Goal: Find specific page/section: Find specific page/section

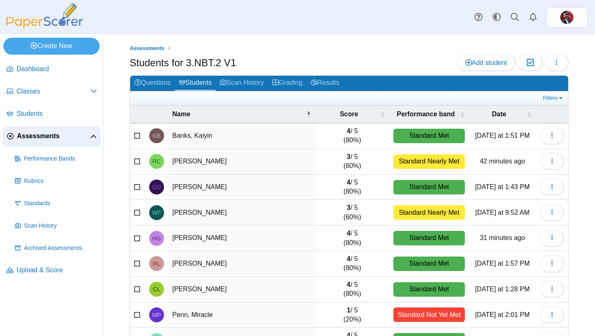
click at [42, 138] on span "Assessments" at bounding box center [53, 135] width 73 height 9
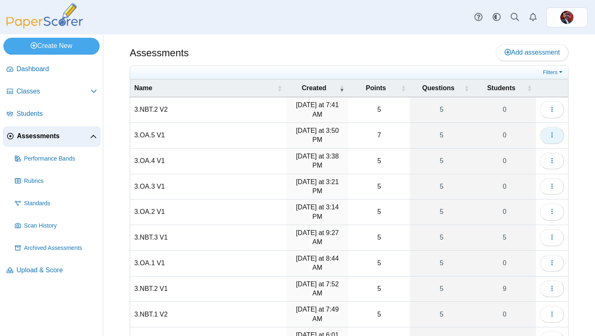
click at [554, 131] on icon "button" at bounding box center [552, 134] width 7 height 7
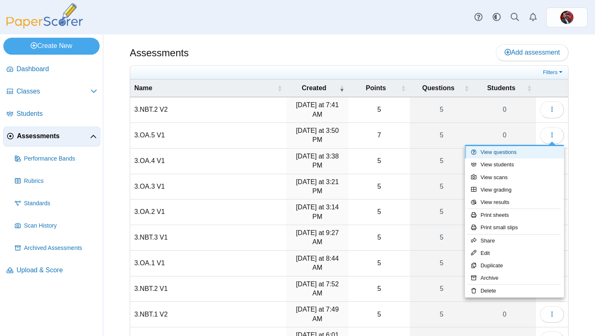
click at [529, 150] on link "View questions" at bounding box center [514, 152] width 99 height 12
